Goal: Check status: Check status

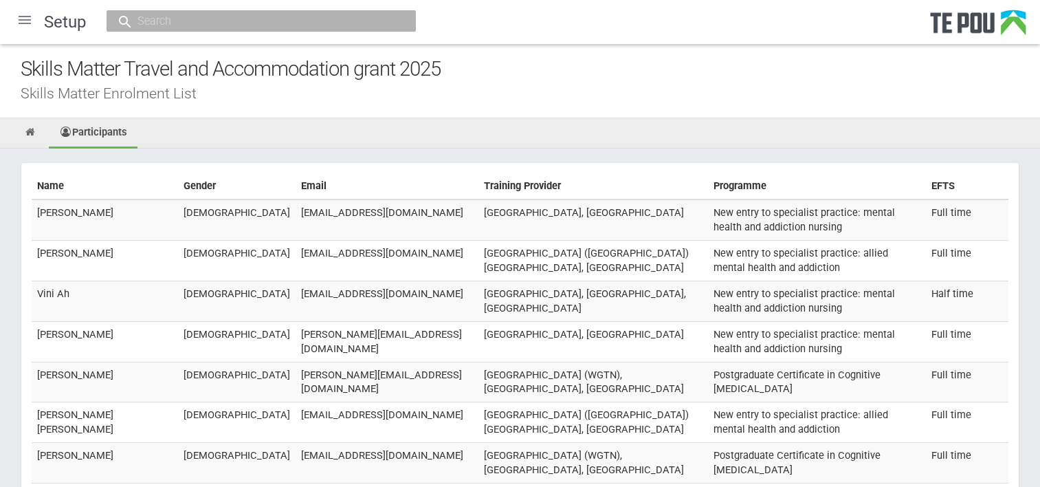
scroll to position [20419, 0]
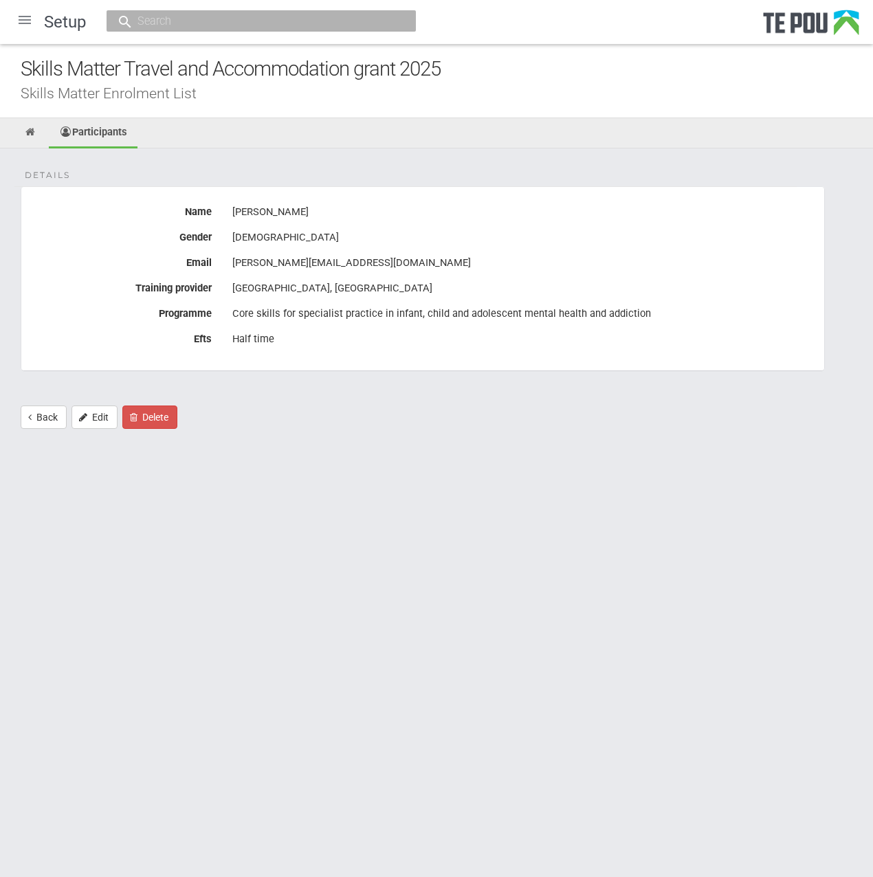
click at [25, 24] on div at bounding box center [24, 19] width 33 height 33
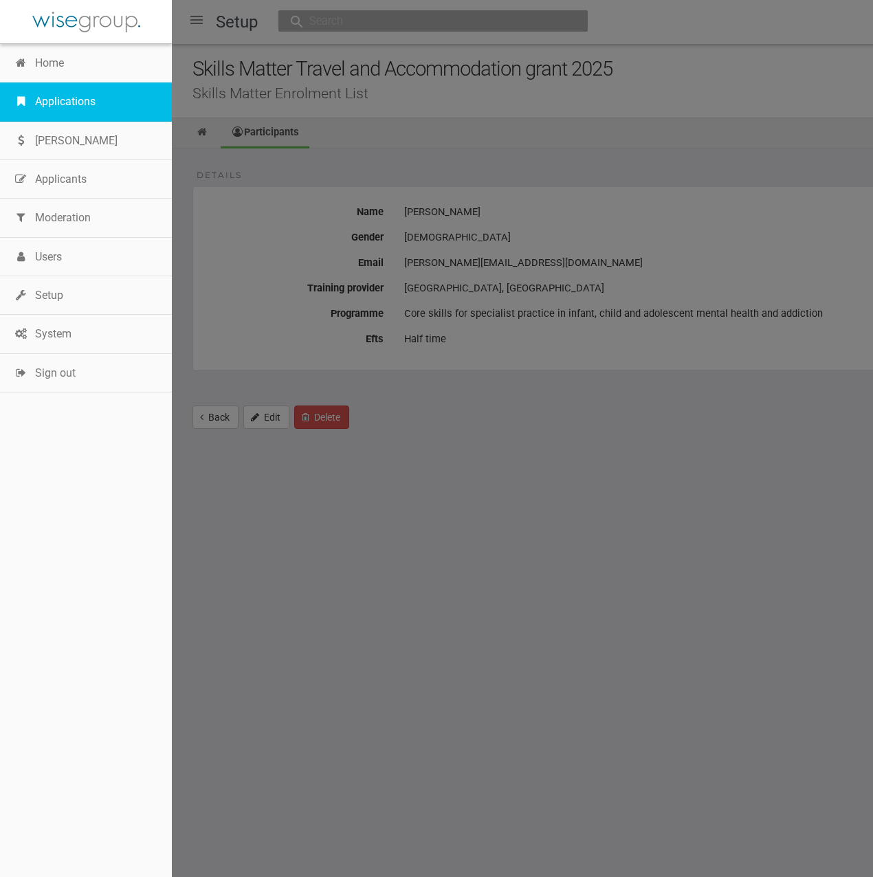
click at [45, 104] on link "Applications" at bounding box center [86, 101] width 172 height 38
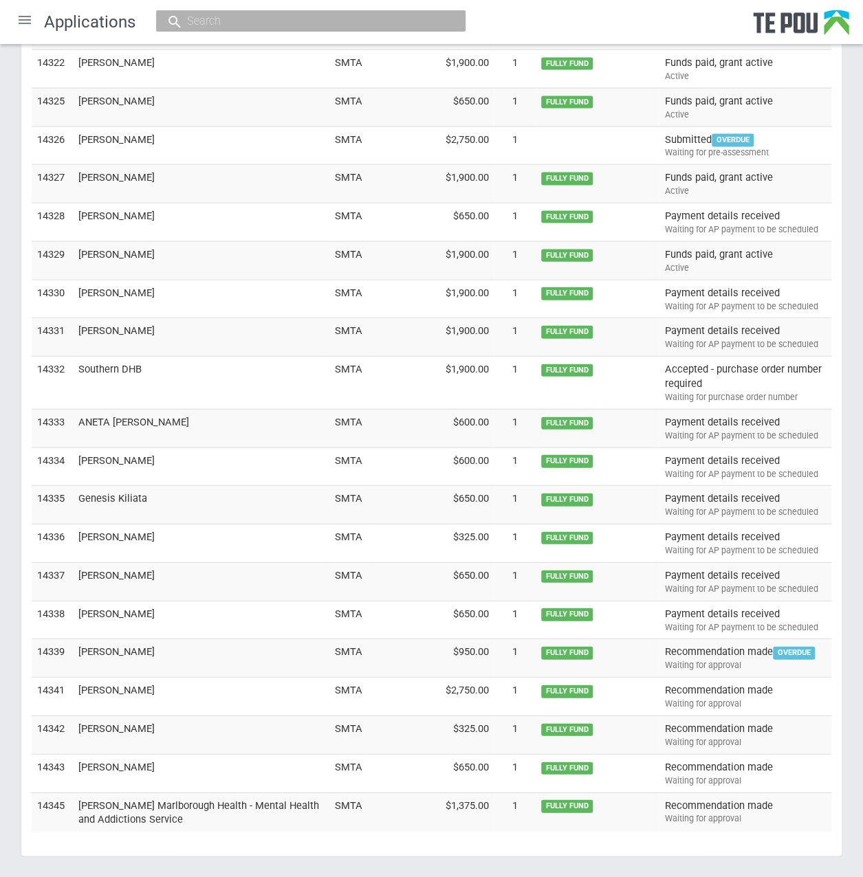
scroll to position [3956, 0]
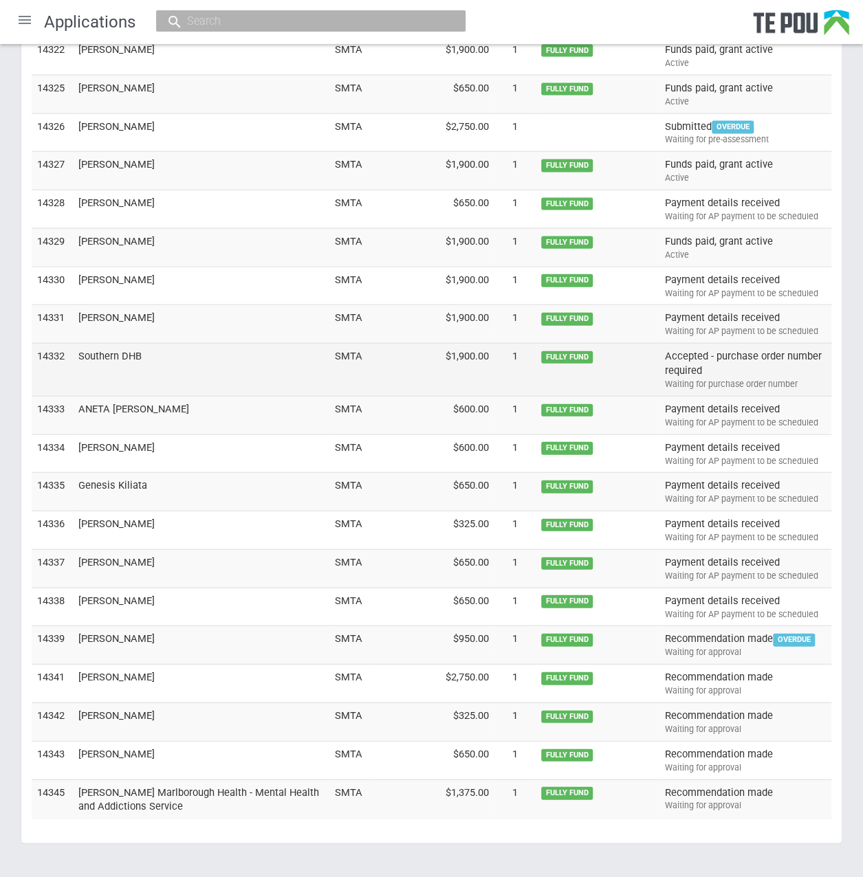
click at [810, 378] on div "Waiting for purchase order number" at bounding box center [745, 384] width 161 height 12
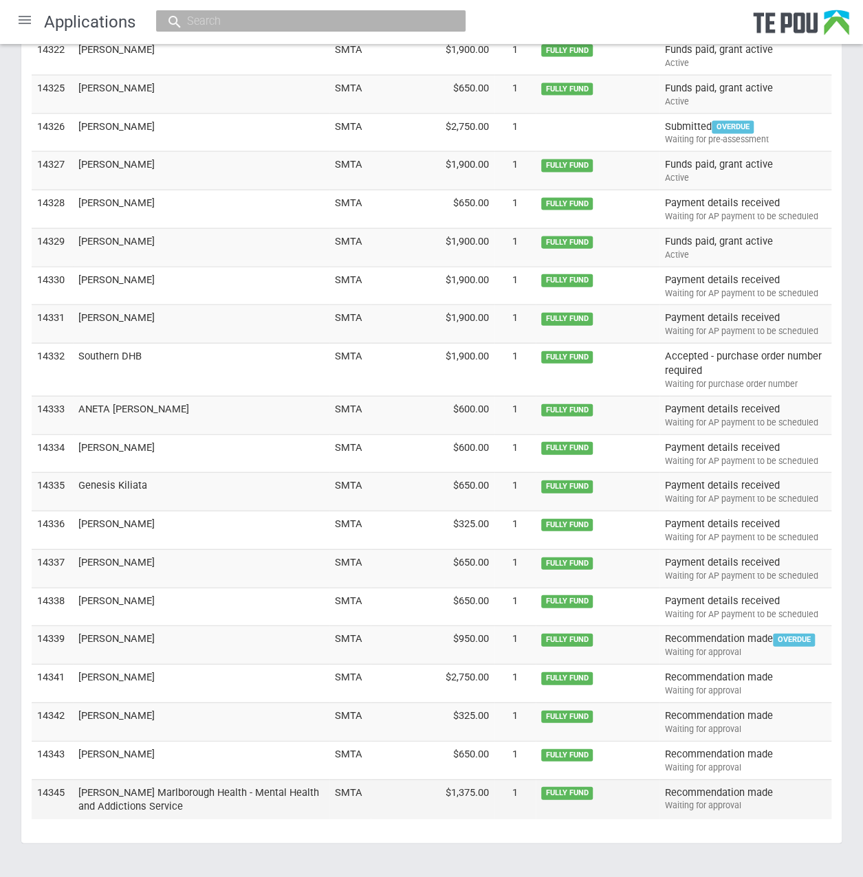
click at [763, 800] on div "Waiting for approval" at bounding box center [745, 806] width 161 height 12
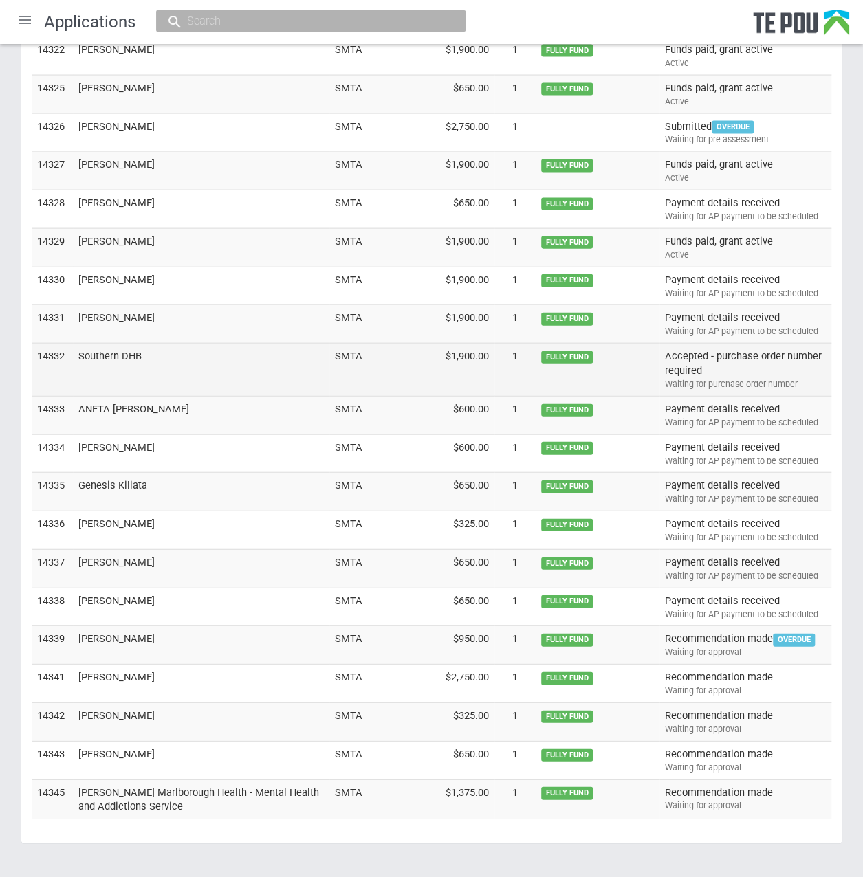
click at [803, 344] on td "Accepted - purchase order number required Waiting for purchase order number" at bounding box center [745, 370] width 172 height 53
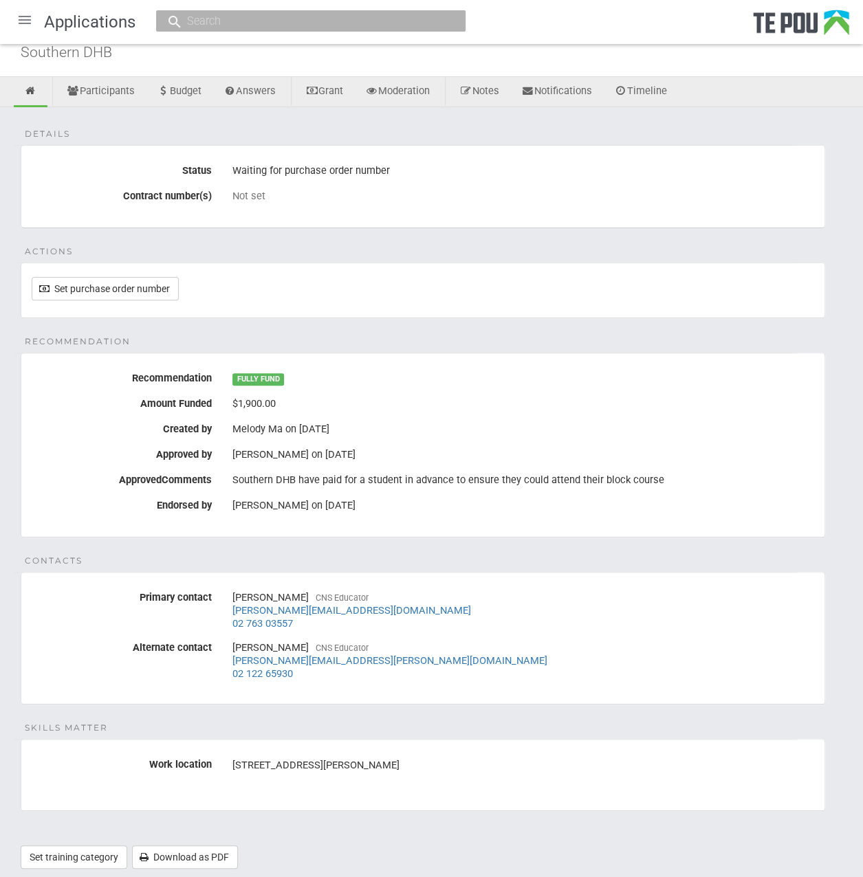
scroll to position [69, 0]
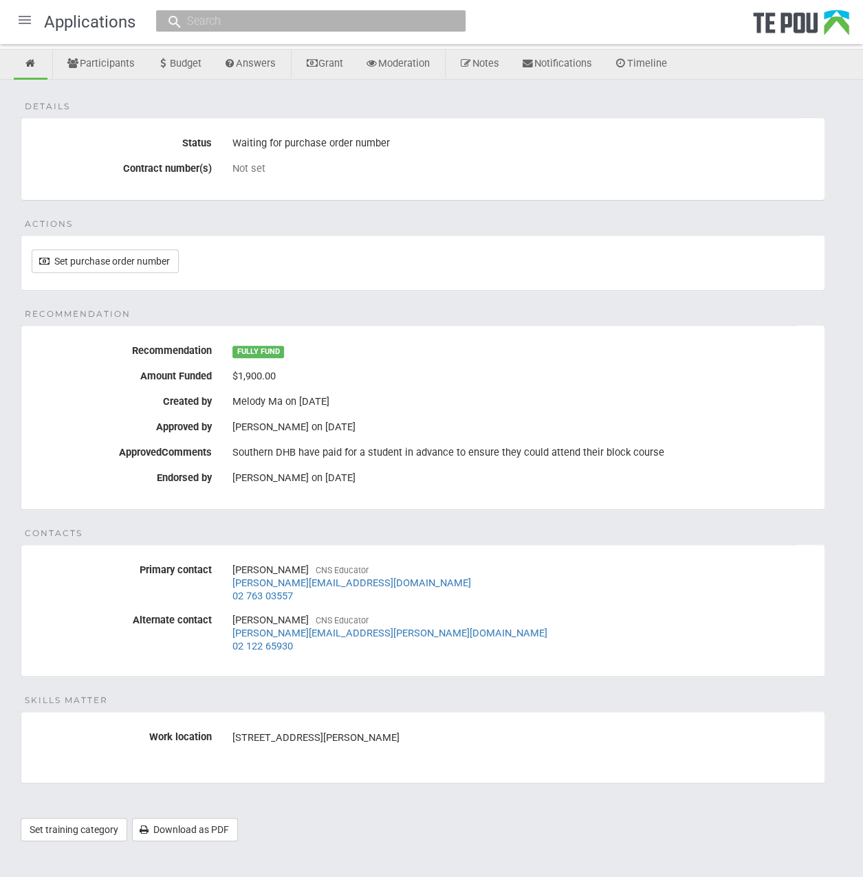
click at [756, 525] on div "Details Status Waiting for purchase order number Contract number(s) Not set Act…" at bounding box center [431, 467] width 863 height 775
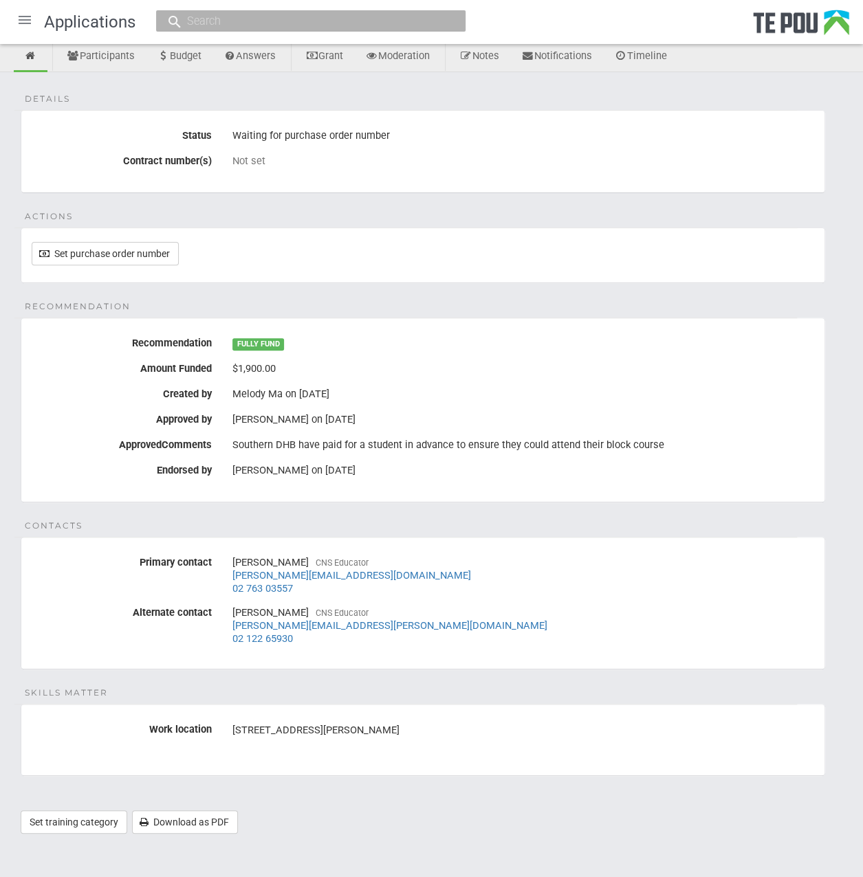
scroll to position [8, 0]
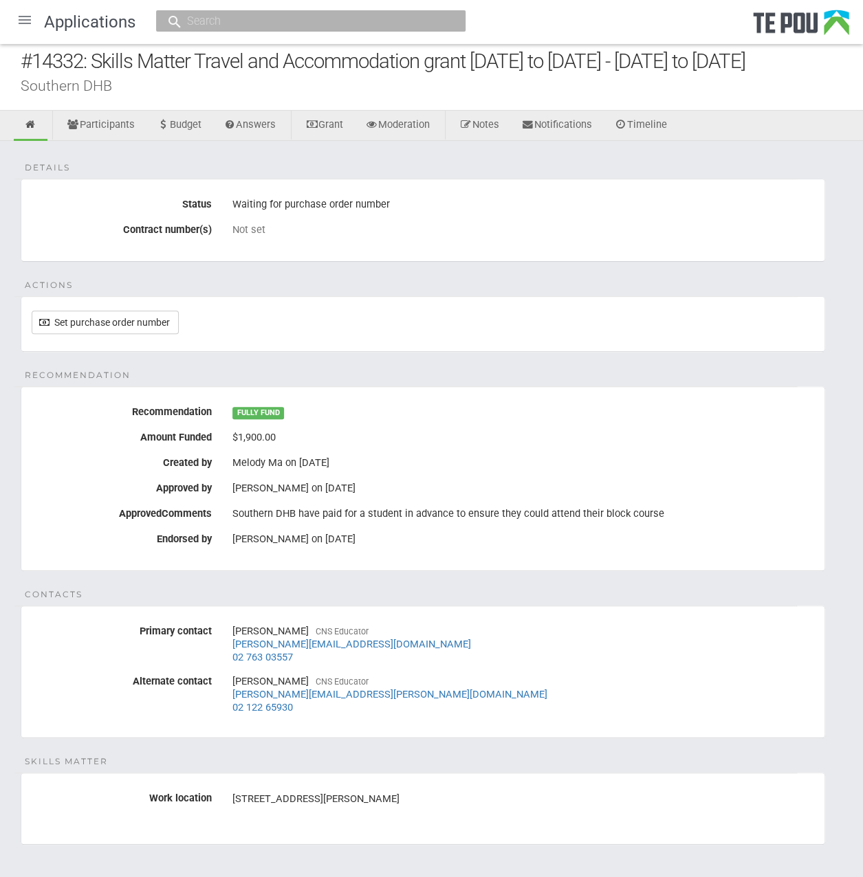
click at [799, 598] on div "Details Status Waiting for purchase order number Contract number(s) Not set Act…" at bounding box center [431, 528] width 863 height 775
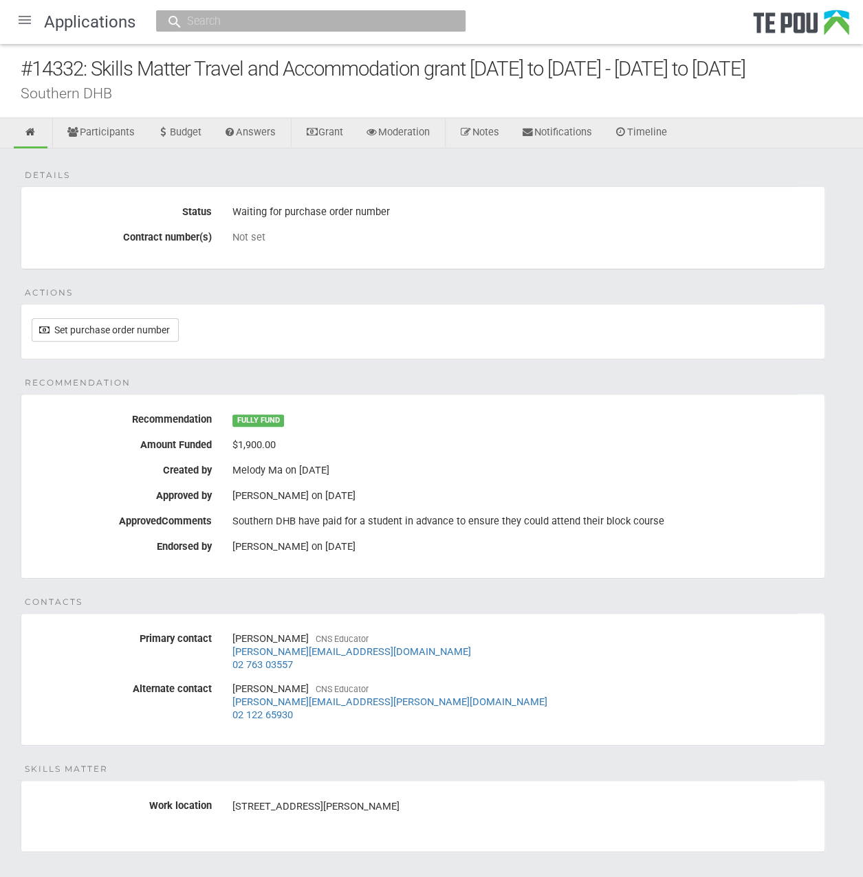
scroll to position [0, 0]
click at [792, 596] on div "Details Status Waiting for purchase order number Contract number(s) Not set Act…" at bounding box center [431, 535] width 863 height 775
